Goal: Information Seeking & Learning: Learn about a topic

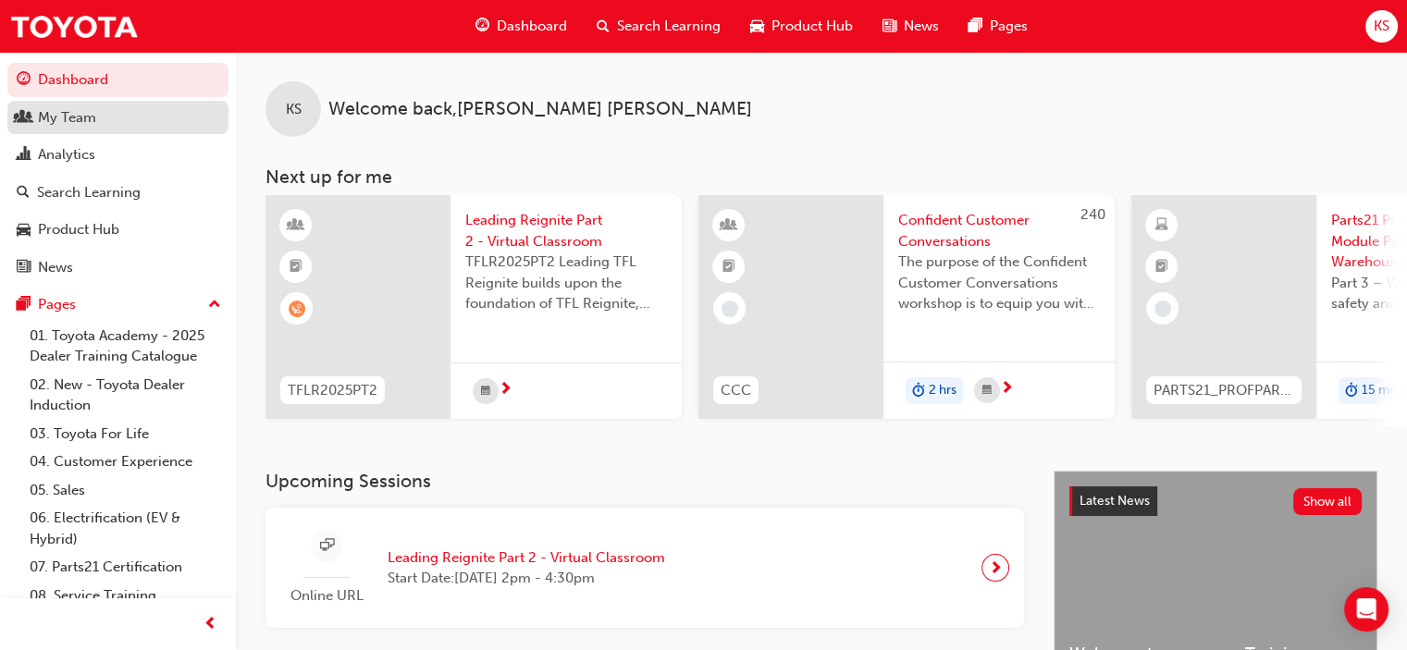
click at [110, 125] on div "My Team" at bounding box center [118, 117] width 203 height 23
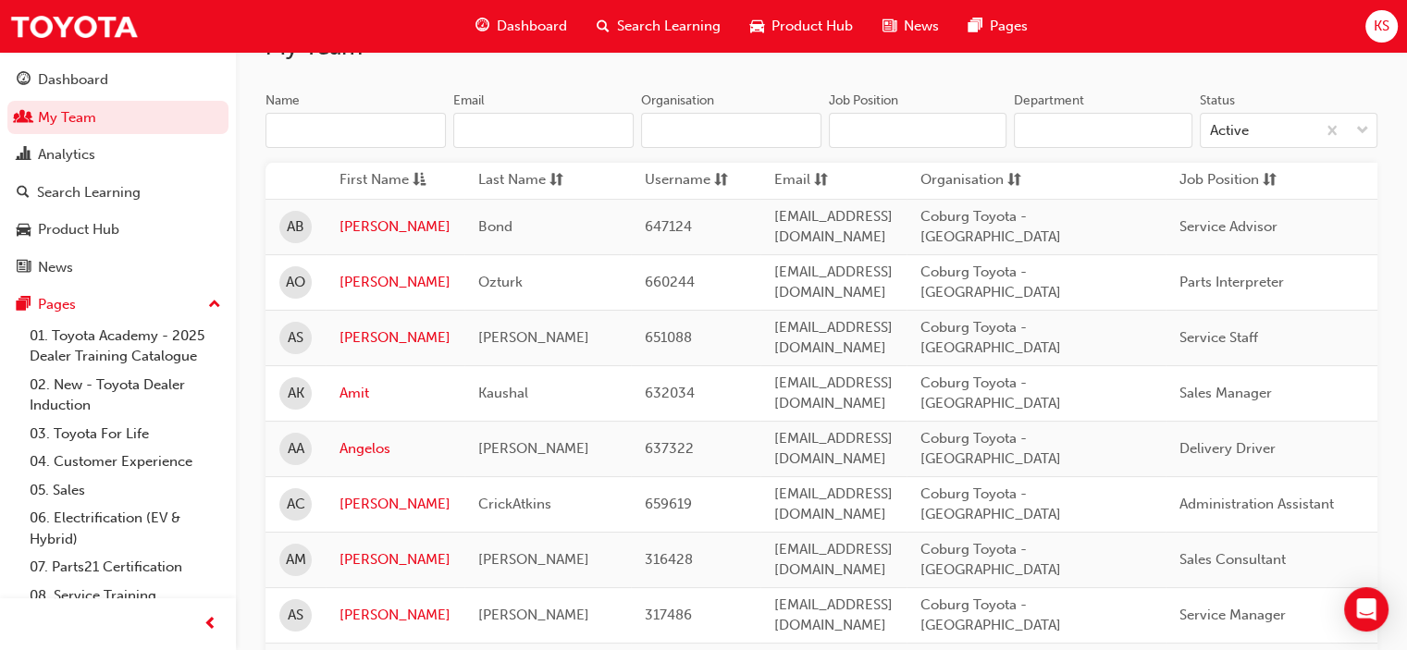
scroll to position [185, 0]
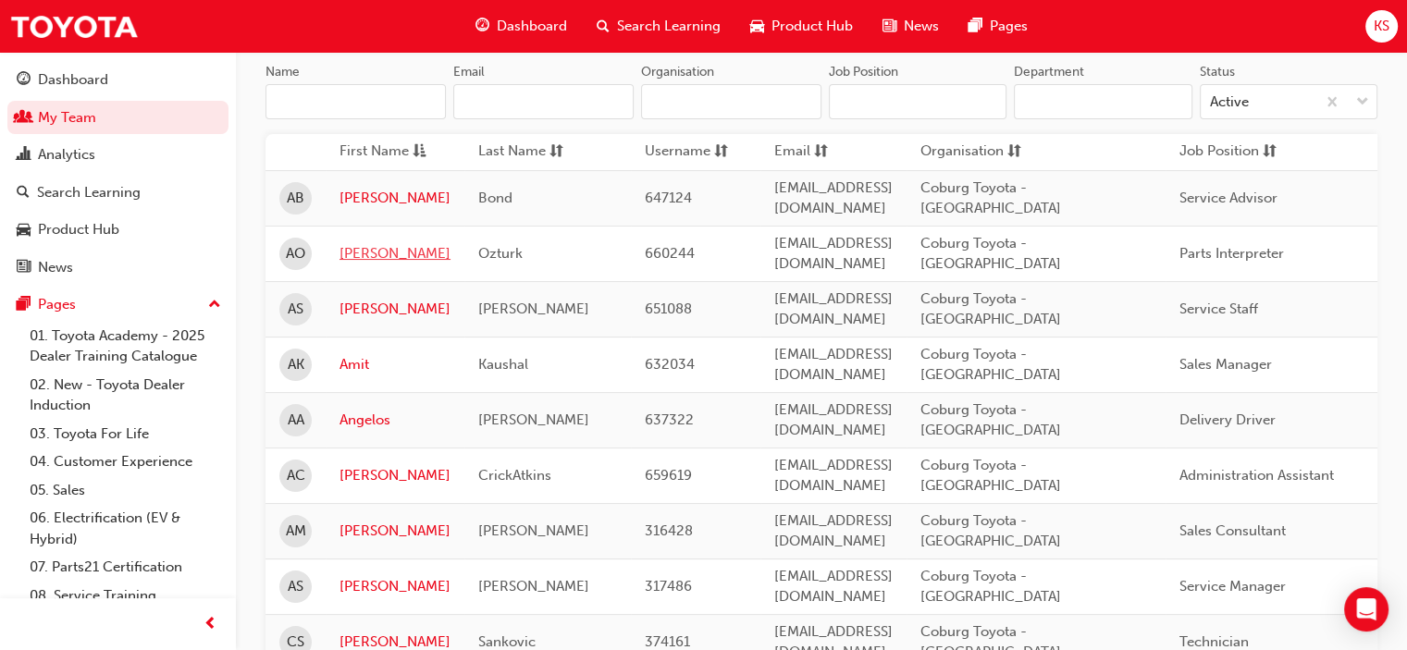
click at [366, 243] on link "[PERSON_NAME]" at bounding box center [394, 253] width 111 height 21
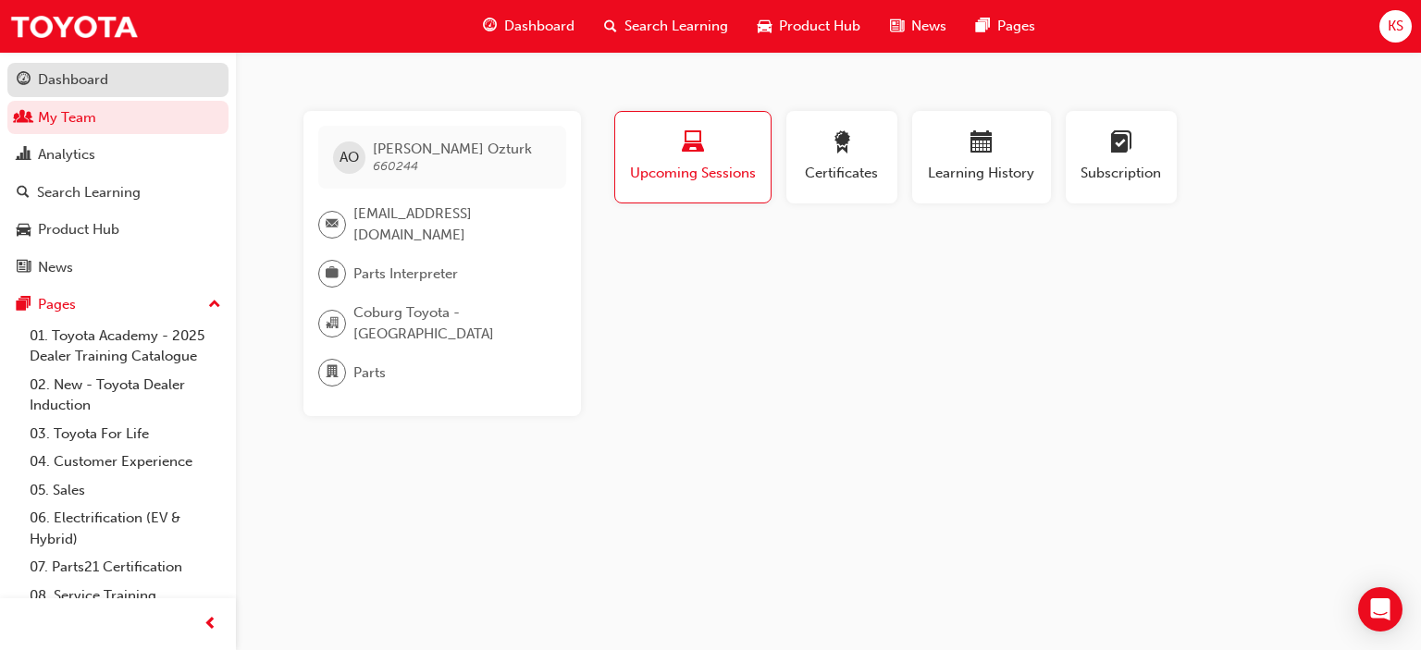
click at [92, 77] on div "Dashboard" at bounding box center [73, 79] width 70 height 21
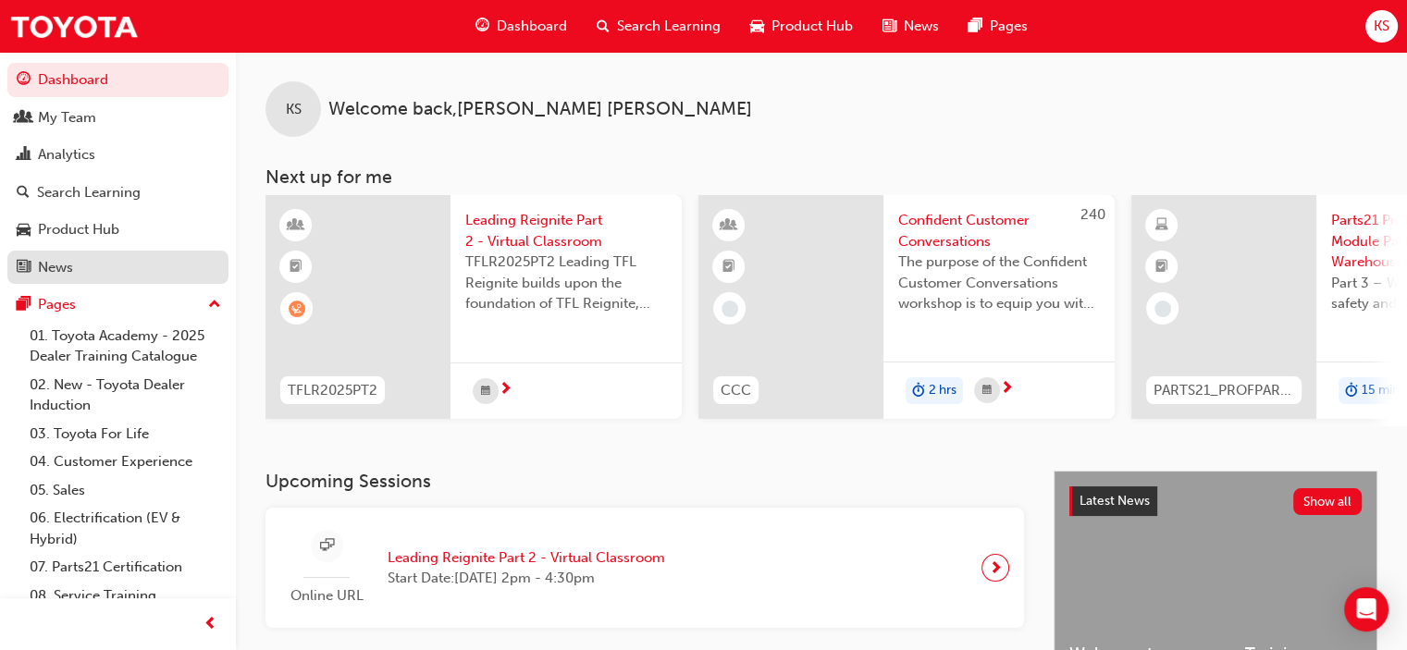
scroll to position [92, 0]
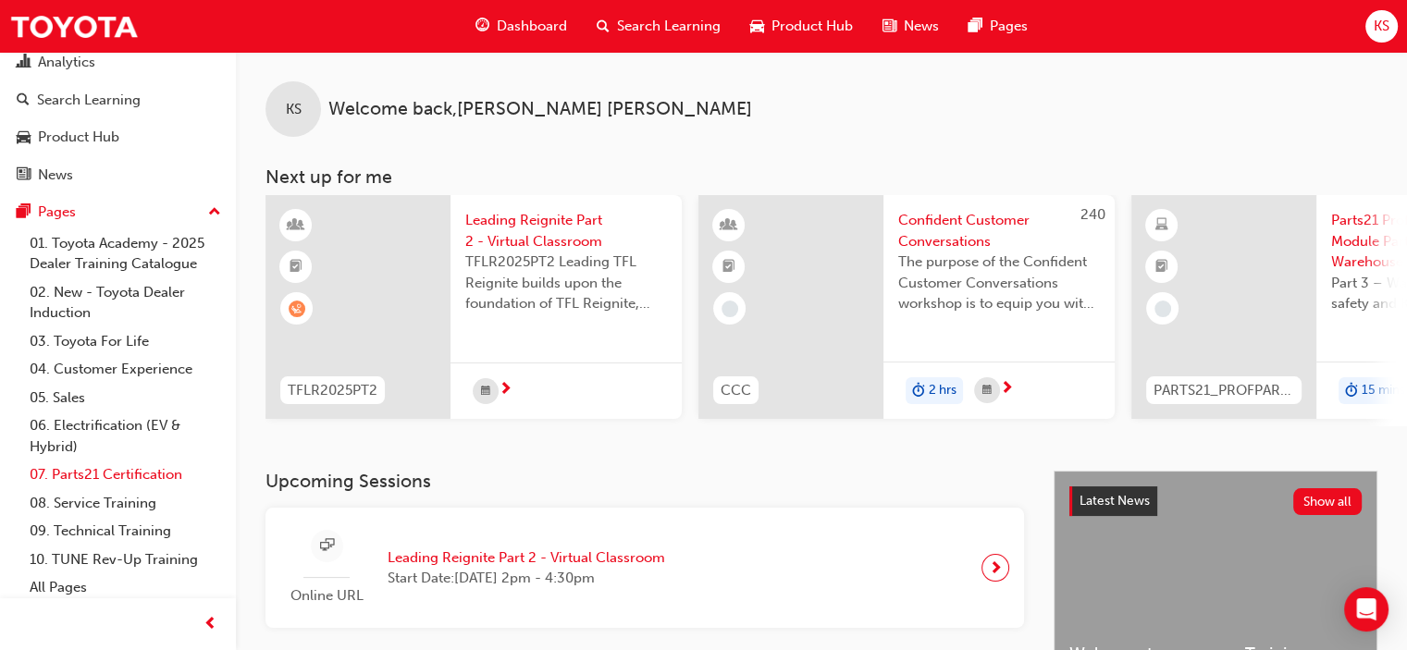
click at [112, 473] on link "07. Parts21 Certification" at bounding box center [125, 475] width 206 height 29
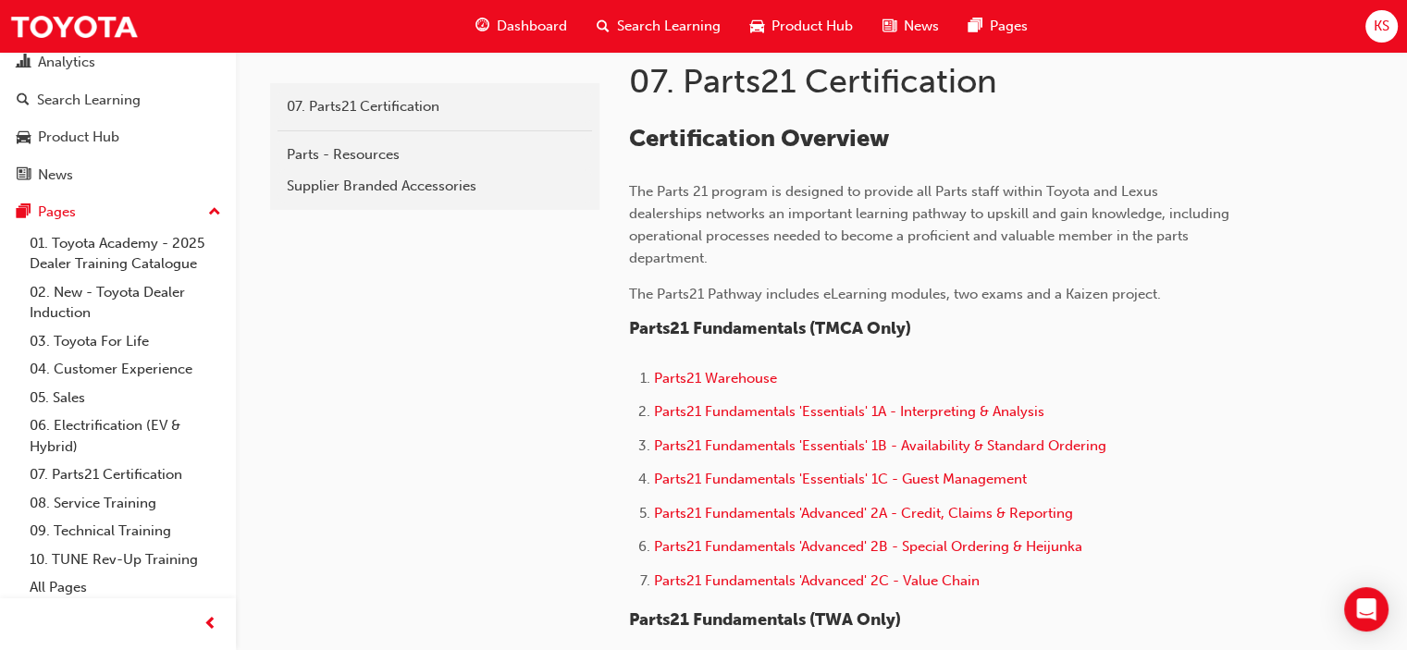
scroll to position [92, 0]
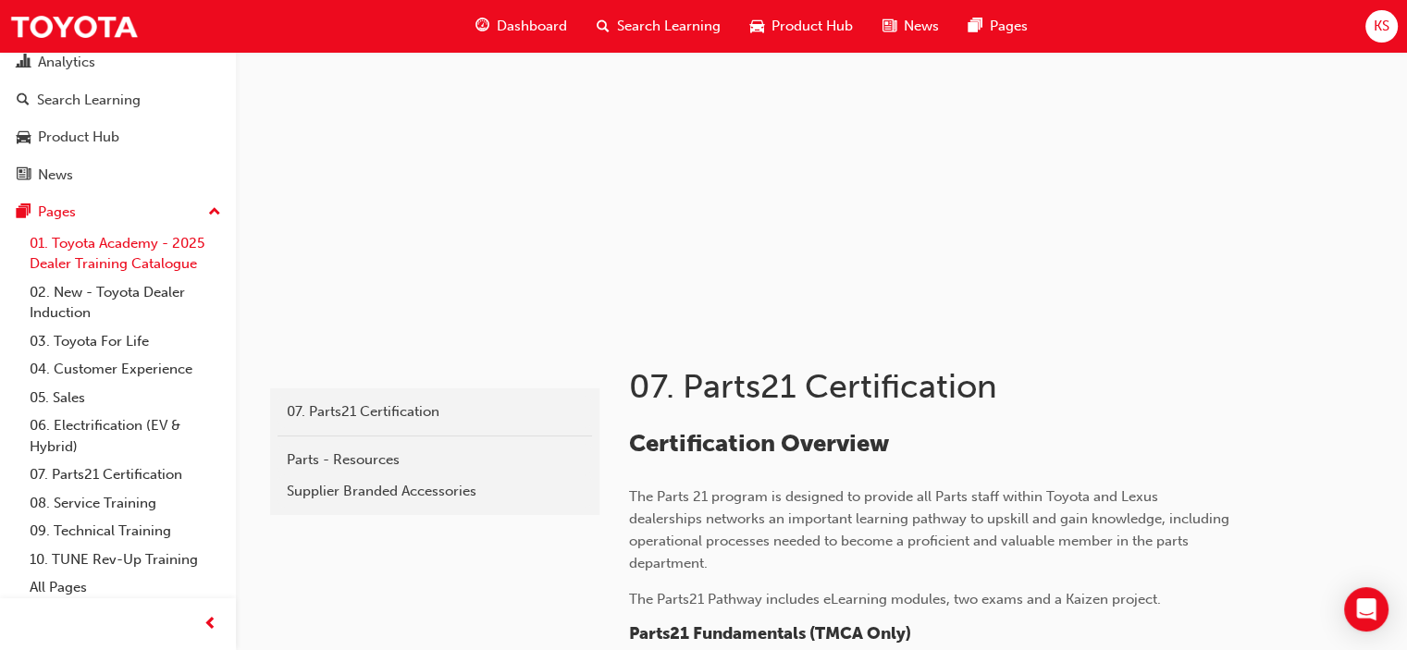
click at [82, 258] on link "01. Toyota Academy - 2025 Dealer Training Catalogue" at bounding box center [125, 253] width 206 height 49
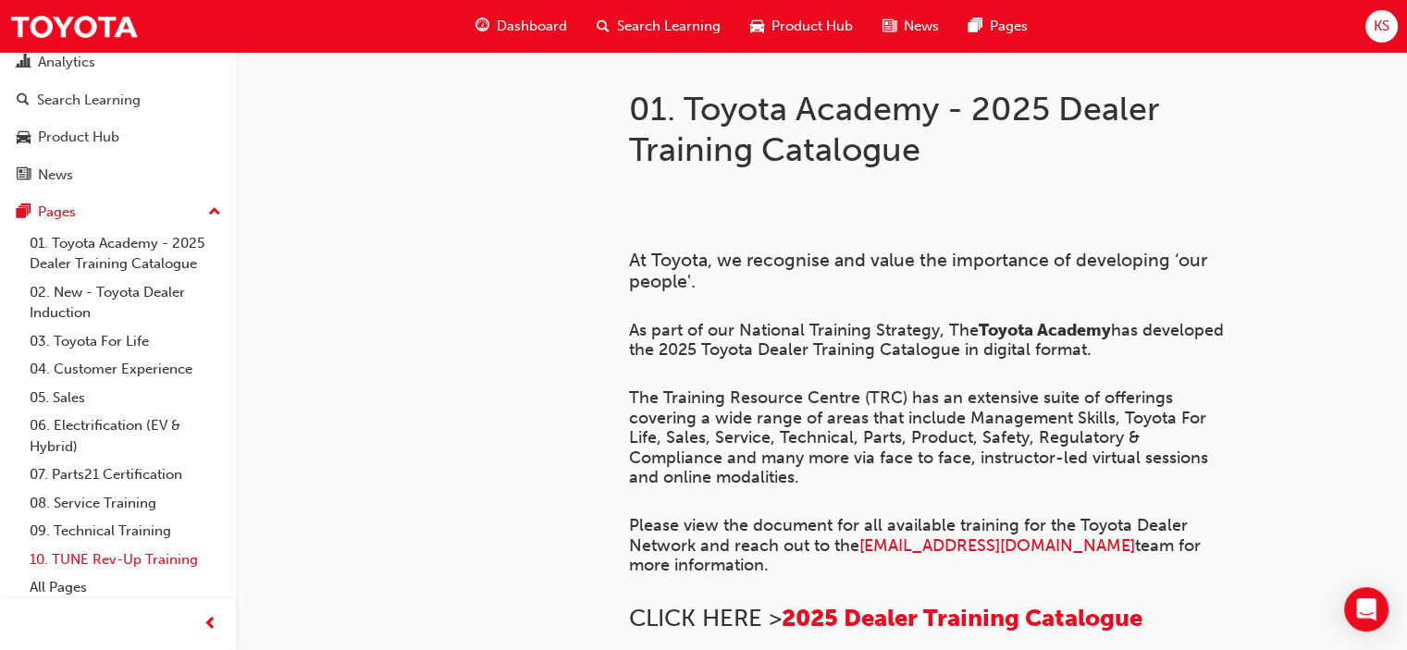
click at [115, 560] on link "10. TUNE Rev-Up Training" at bounding box center [125, 560] width 206 height 29
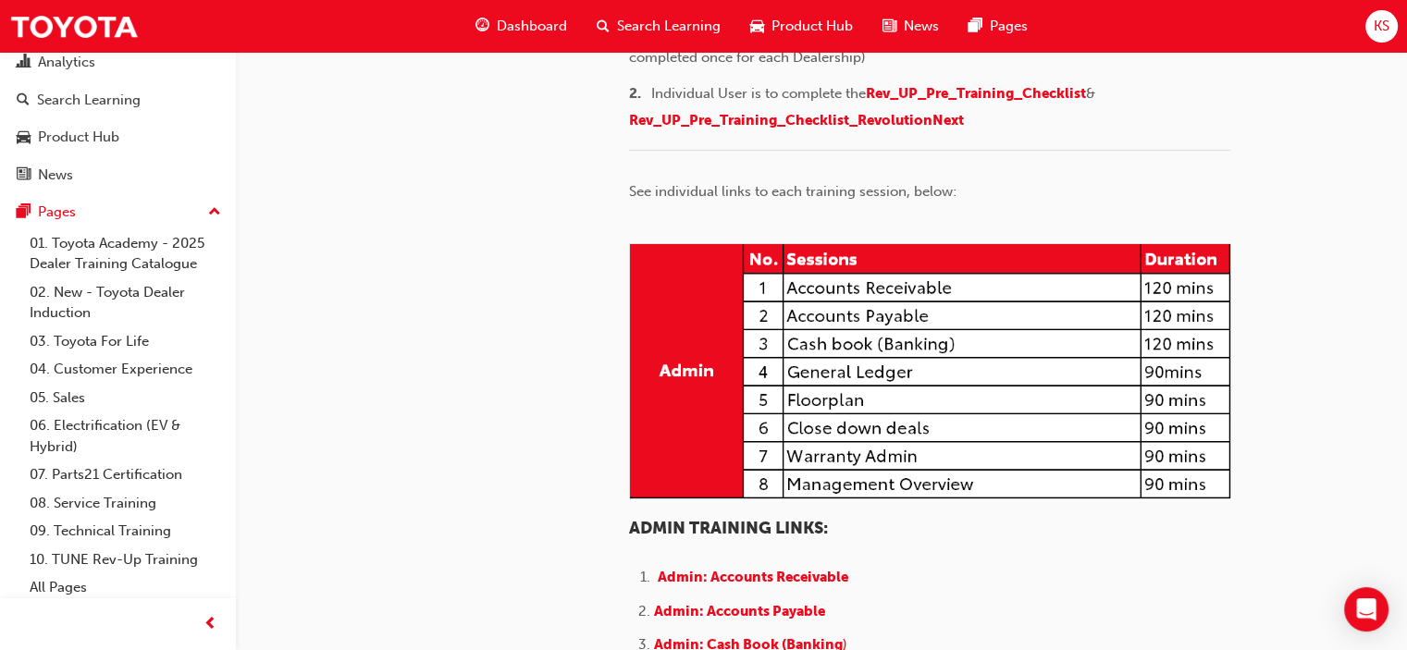
scroll to position [462, 0]
